Goal: Task Accomplishment & Management: Manage account settings

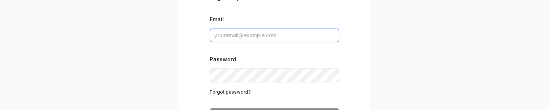
click at [253, 38] on input "Email" at bounding box center [275, 36] width 130 height 14
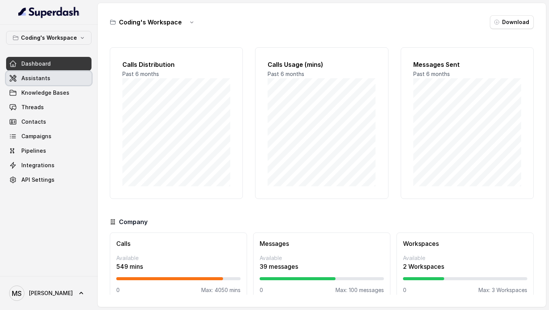
click at [35, 78] on span "Assistants" at bounding box center [35, 78] width 29 height 8
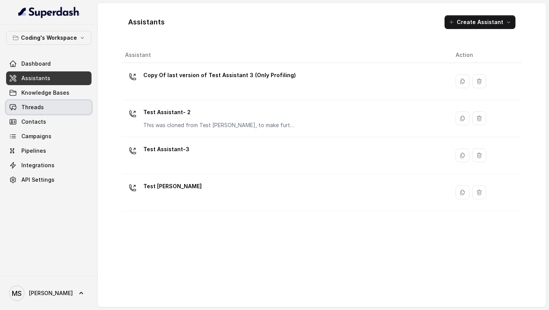
click at [36, 100] on link "Threads" at bounding box center [48, 107] width 85 height 14
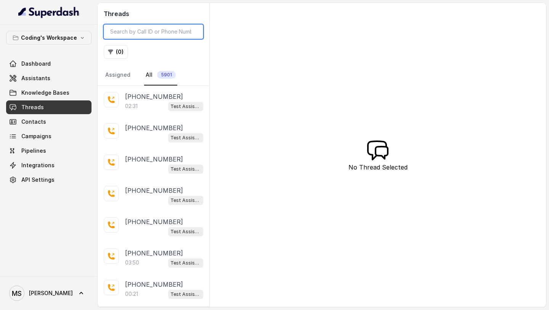
click at [143, 36] on input "search" at bounding box center [153, 31] width 99 height 14
paste input "283de5e8-5a25-44bc-bcb1-305896aae04a"
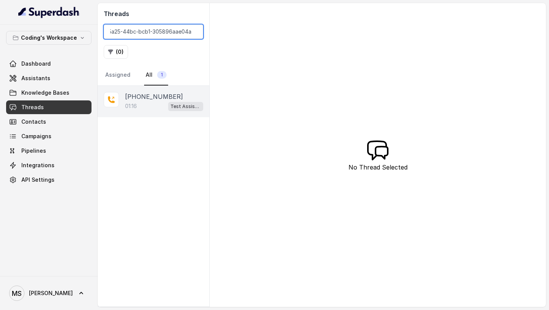
type input "283de5e8-5a25-44bc-bcb1-305896aae04a"
click at [175, 110] on span "Test Assistant-3" at bounding box center [185, 106] width 35 height 9
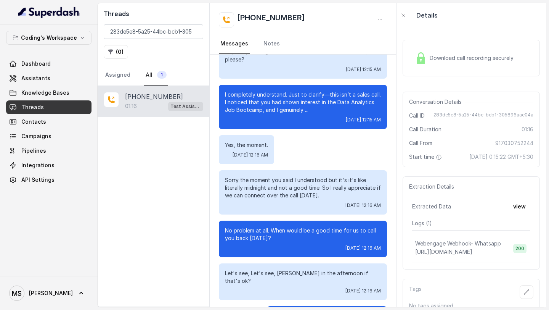
scroll to position [228, 0]
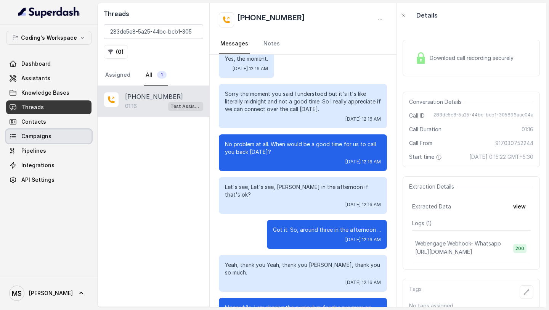
click at [48, 141] on link "Campaigns" at bounding box center [48, 136] width 85 height 14
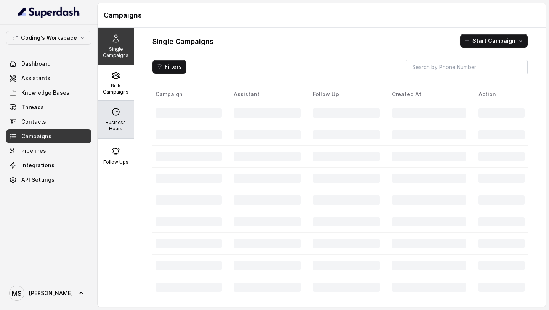
click at [124, 117] on div "Business Hours" at bounding box center [116, 119] width 36 height 37
select select "[GEOGRAPHIC_DATA]/[GEOGRAPHIC_DATA]"
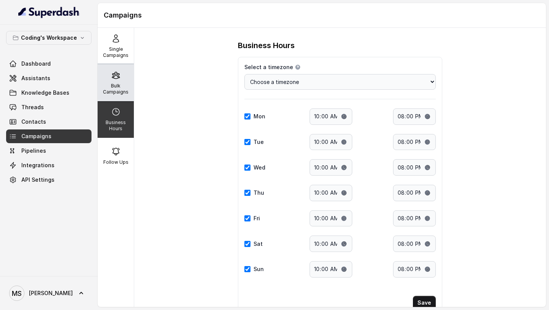
click at [131, 84] on div "Bulk Campaigns" at bounding box center [116, 82] width 36 height 37
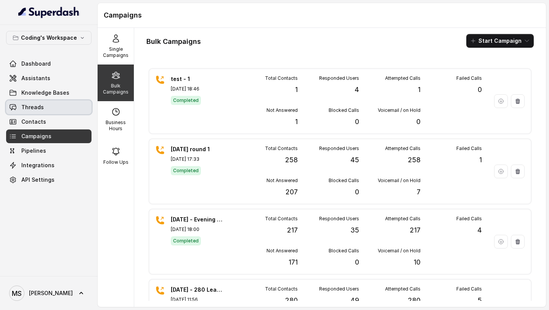
click at [66, 104] on link "Threads" at bounding box center [48, 107] width 85 height 14
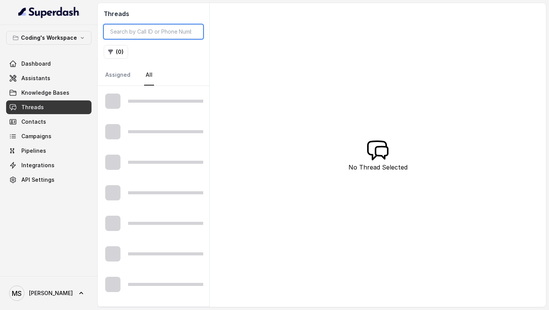
click at [157, 32] on input "search" at bounding box center [153, 31] width 99 height 14
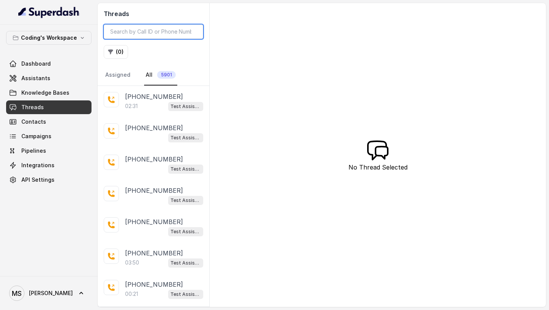
paste input "283de5e8-5a25-44bc-bcb1-305896aae04a"
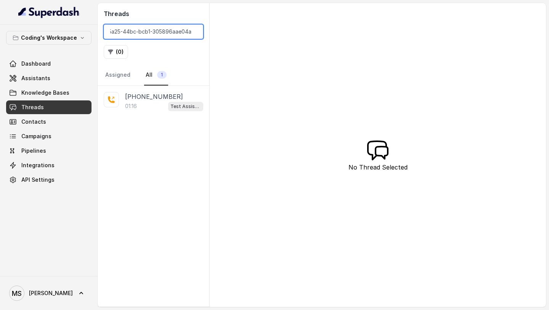
type input "283de5e8-5a25-44bc-bcb1-305896aae04a"
click at [167, 103] on div "01:16 Test Assistant-3" at bounding box center [164, 106] width 78 height 10
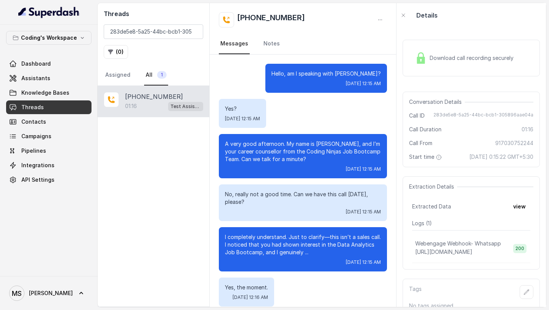
scroll to position [335, 0]
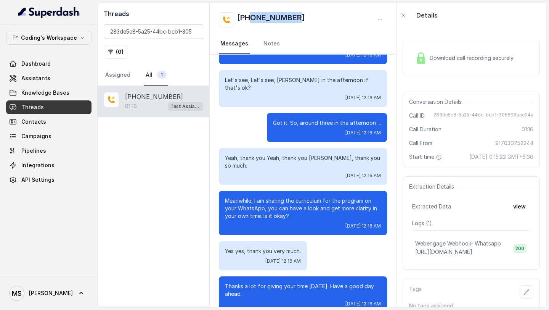
drag, startPoint x: 308, startPoint y: 19, endPoint x: 252, endPoint y: 20, distance: 56.4
click at [252, 20] on div "[PHONE_NUMBER]" at bounding box center [303, 19] width 168 height 15
copy h2 "7030752244"
click at [50, 135] on span "Campaigns" at bounding box center [36, 136] width 30 height 8
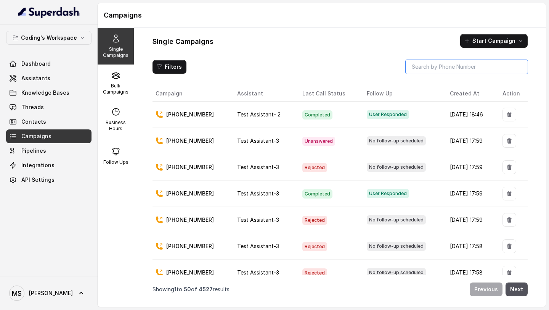
click at [448, 67] on input "search" at bounding box center [467, 67] width 122 height 14
paste input "7030752244"
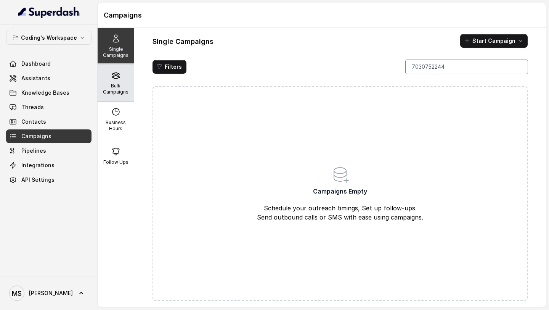
type input "7030752244"
click at [124, 79] on div "Bulk Campaigns" at bounding box center [116, 82] width 36 height 37
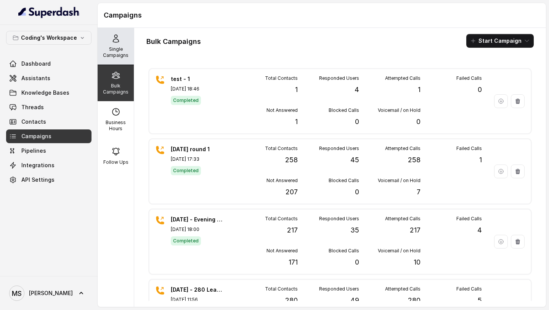
click at [101, 49] on p "Single Campaigns" at bounding box center [116, 52] width 30 height 12
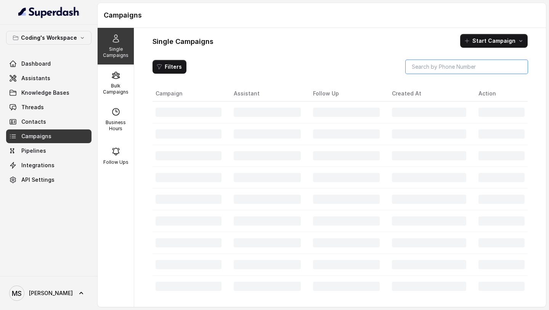
click at [465, 63] on input "search" at bounding box center [467, 67] width 122 height 14
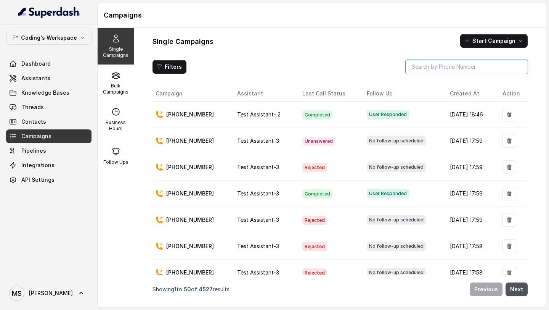
paste input "7030752244"
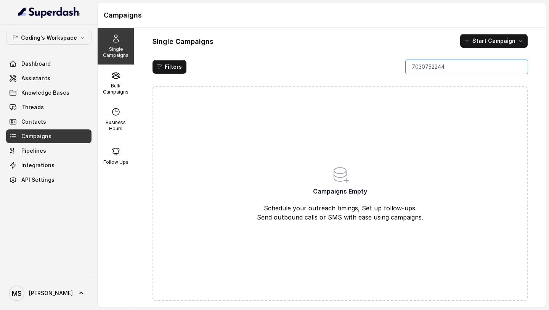
type input "7030752244"
click at [52, 179] on span "API Settings" at bounding box center [37, 180] width 33 height 8
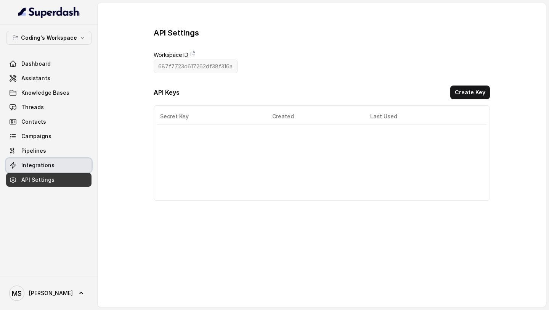
click at [70, 160] on link "Integrations" at bounding box center [48, 165] width 85 height 14
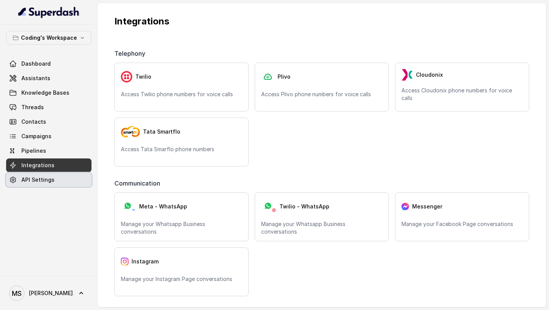
click at [63, 177] on link "API Settings" at bounding box center [48, 180] width 85 height 14
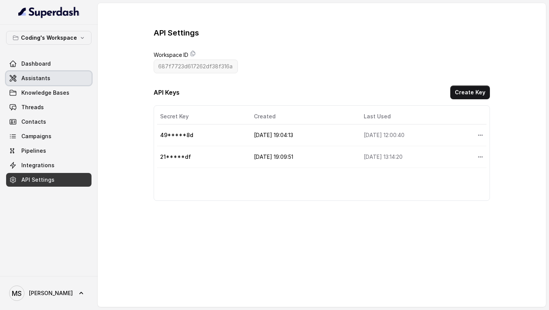
click at [67, 74] on link "Assistants" at bounding box center [48, 78] width 85 height 14
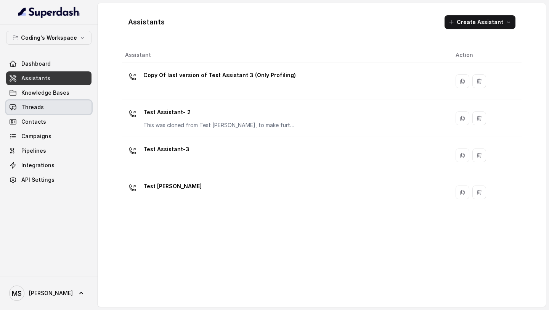
click at [23, 106] on span "Threads" at bounding box center [32, 107] width 22 height 8
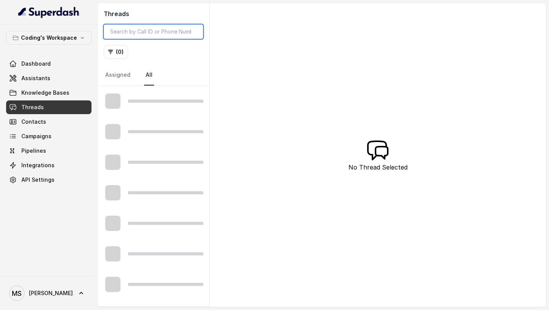
click at [152, 37] on input "search" at bounding box center [153, 31] width 99 height 14
paste input "7030752244"
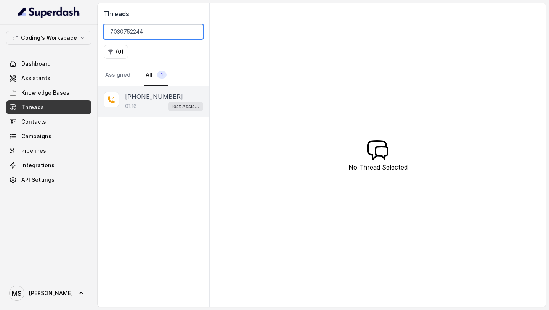
type input "7030752244"
click at [162, 101] on div "01:16 Test Assistant-3" at bounding box center [164, 106] width 78 height 10
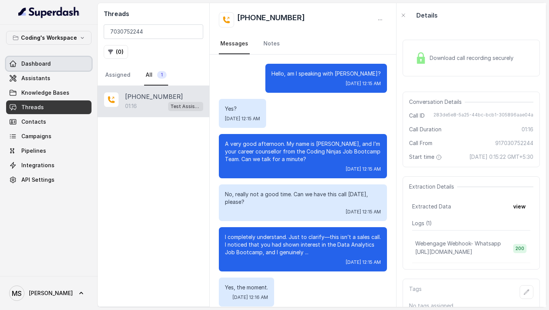
click at [27, 60] on span "Dashboard" at bounding box center [35, 64] width 29 height 8
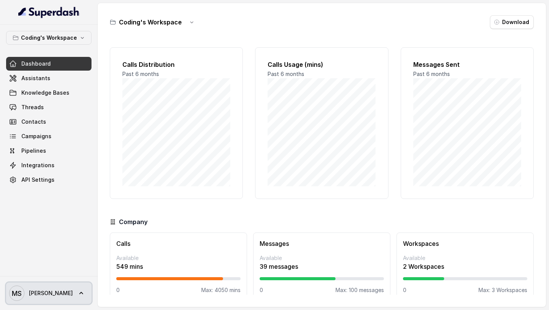
click at [51, 283] on link "MS [PERSON_NAME]" at bounding box center [48, 292] width 85 height 21
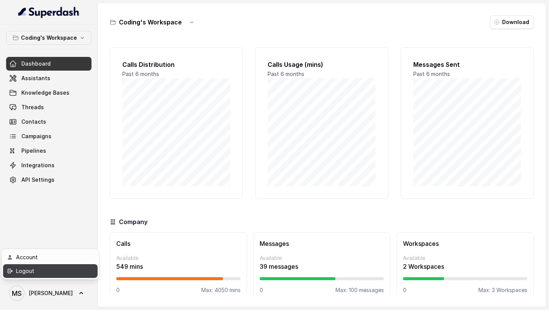
click at [55, 275] on div "Logout" at bounding box center [48, 270] width 65 height 9
